Goal: Find specific page/section: Find specific page/section

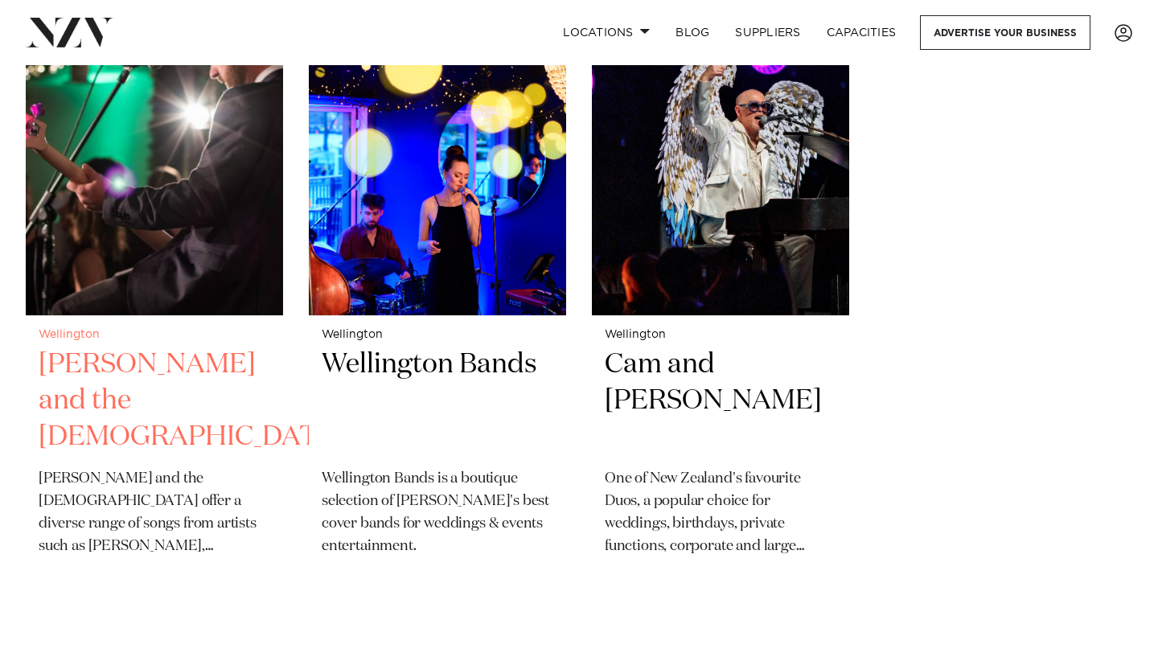
scroll to position [509, 0]
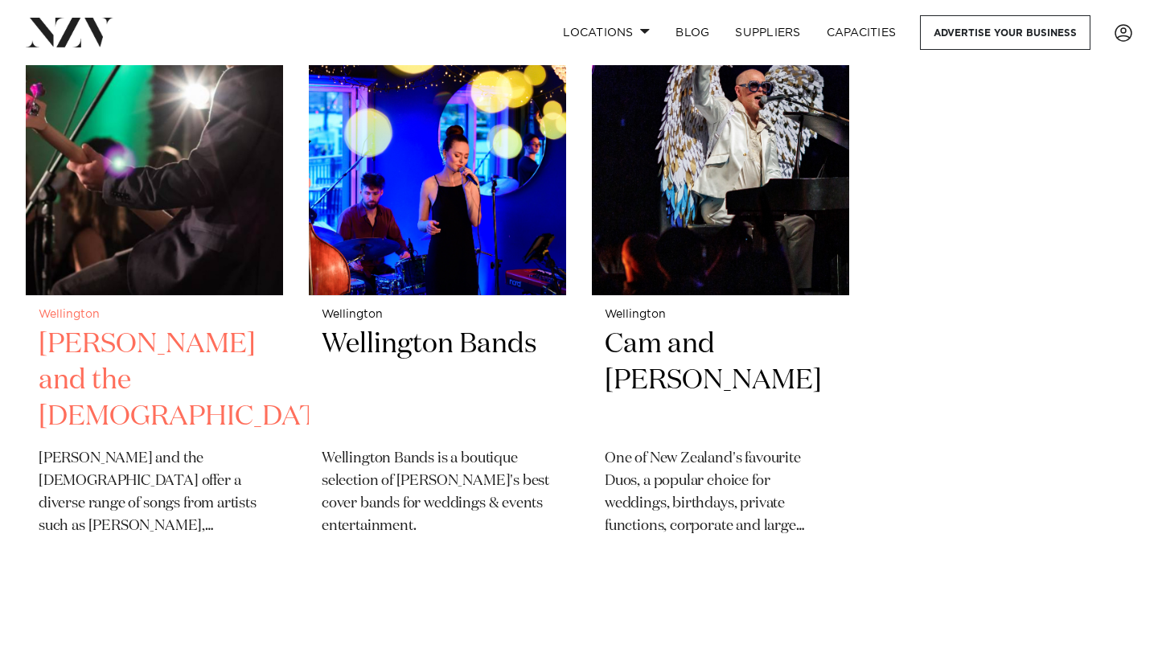
click at [106, 346] on h2 "[PERSON_NAME] and the [DEMOGRAPHIC_DATA]" at bounding box center [155, 381] width 232 height 109
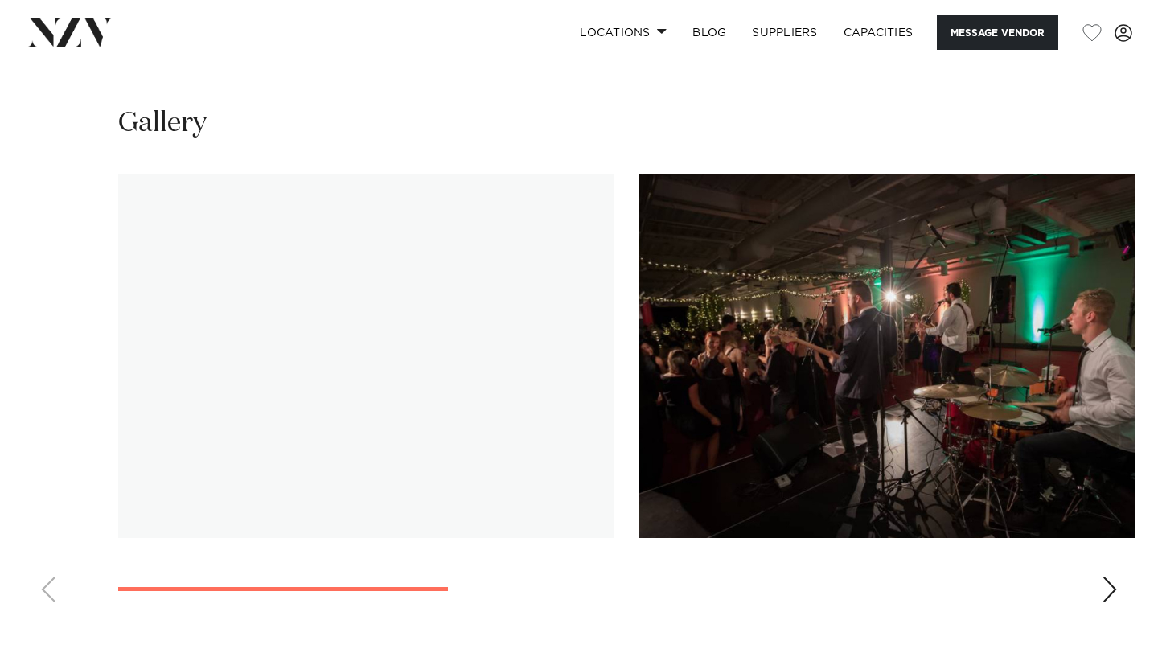
scroll to position [1282, 0]
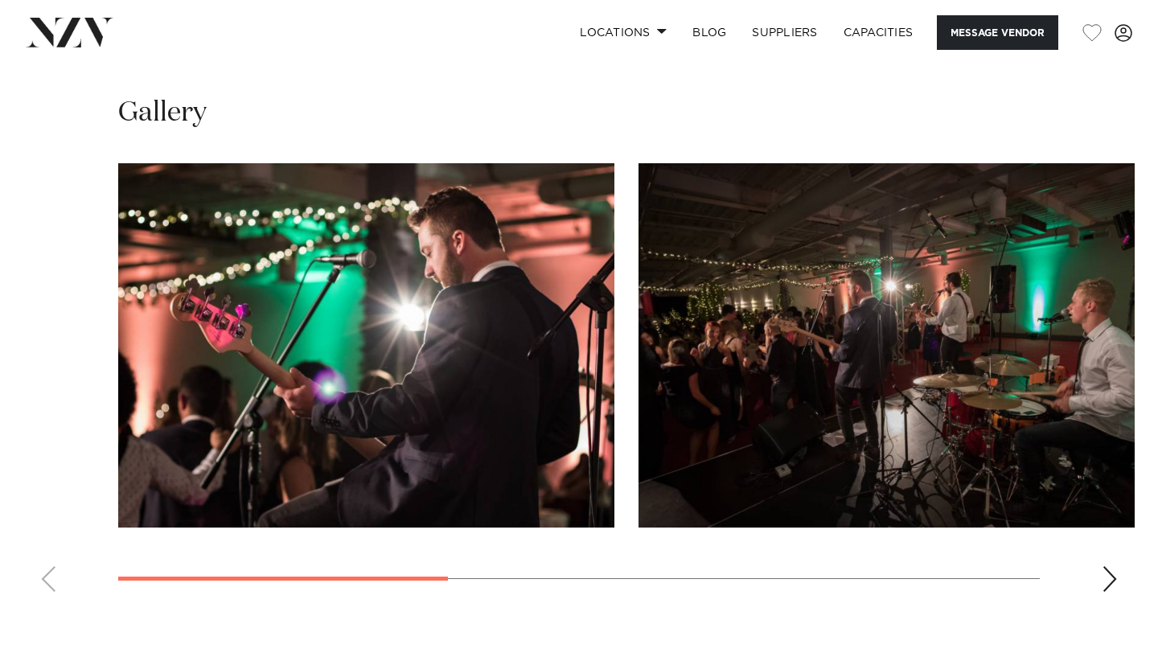
click at [816, 235] on img "2 / 5" at bounding box center [887, 345] width 496 height 364
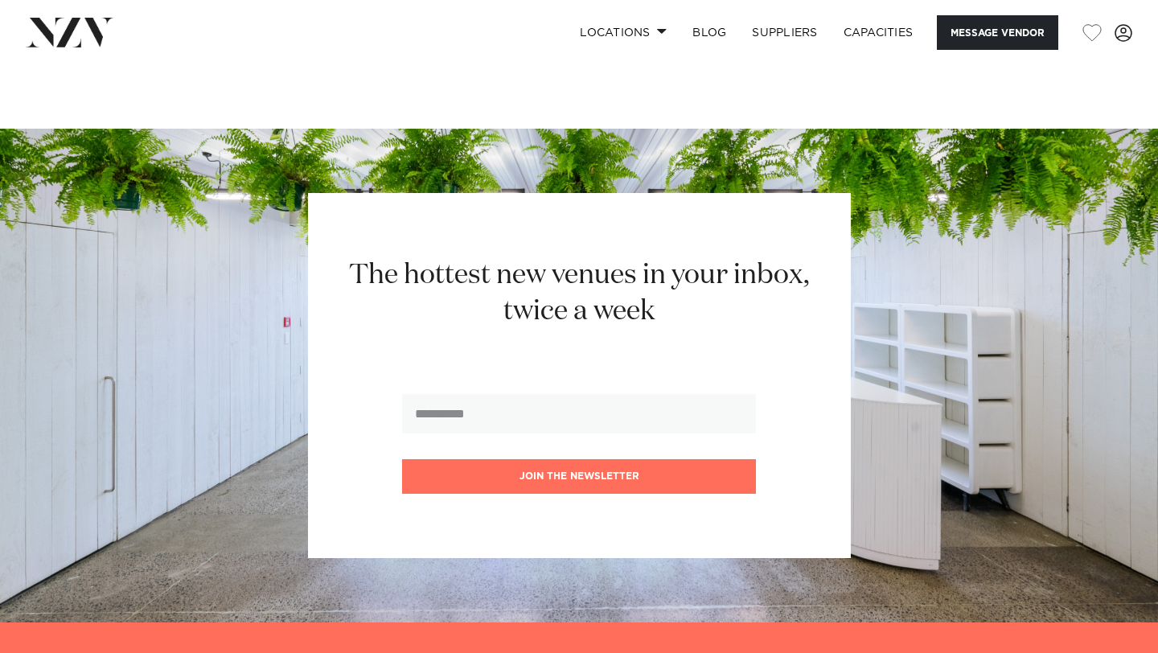
scroll to position [1828, 0]
